Goal: Task Accomplishment & Management: Use online tool/utility

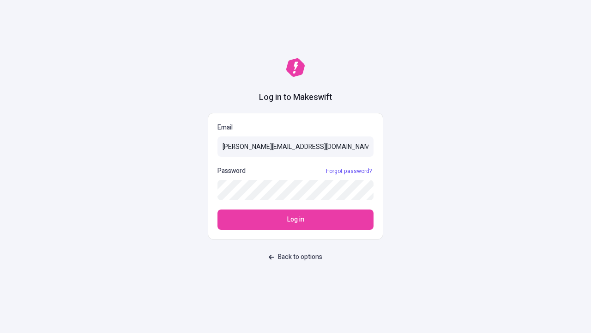
type input "[PERSON_NAME][EMAIL_ADDRESS][DOMAIN_NAME]"
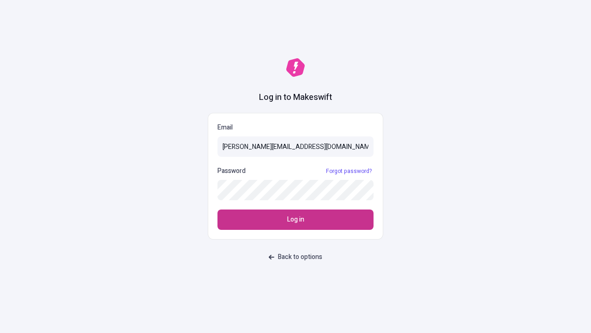
click at [296, 220] on span "Log in" at bounding box center [295, 219] width 17 height 10
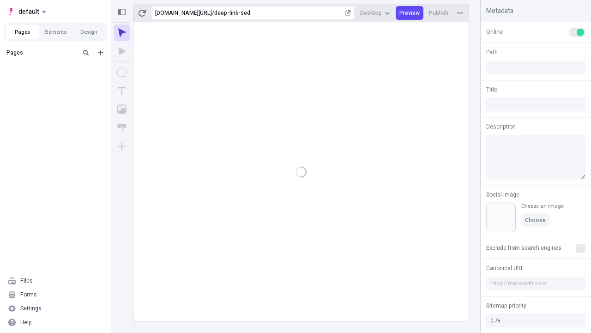
type input "/deep-link-sed"
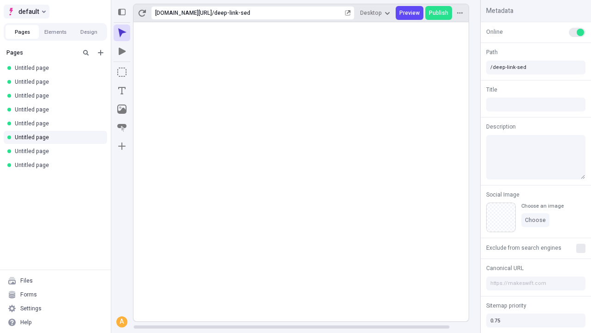
click at [26, 12] on span "default" at bounding box center [28, 11] width 21 height 11
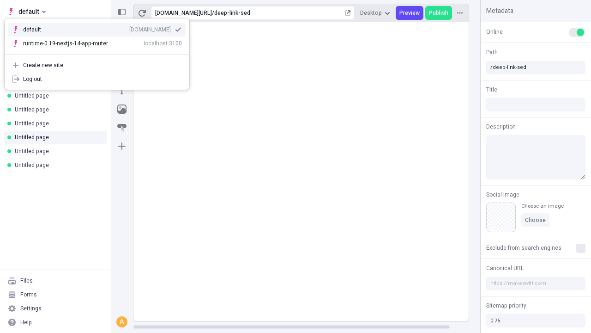
click at [129, 26] on div "[DOMAIN_NAME]" at bounding box center [150, 29] width 42 height 7
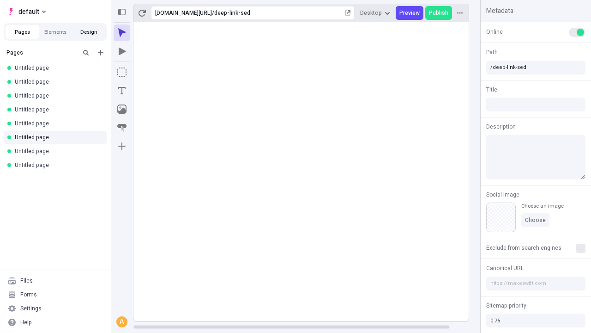
click at [89, 32] on button "Design" at bounding box center [88, 32] width 33 height 14
